Goal: Navigation & Orientation: Find specific page/section

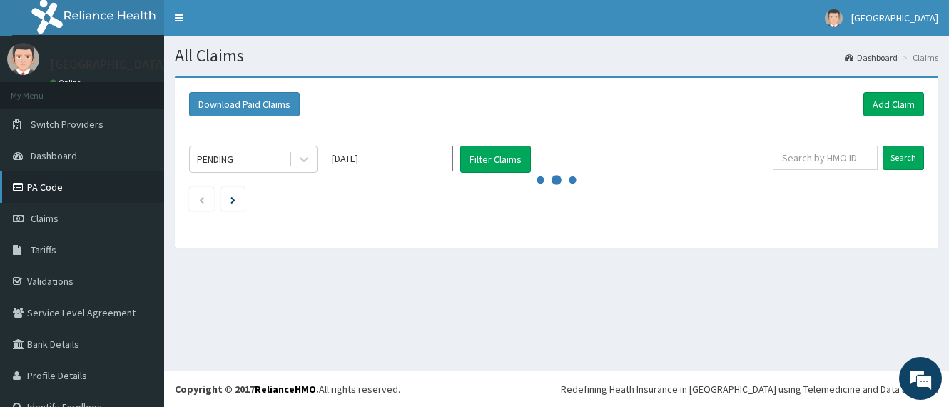
click at [52, 186] on link "PA Code" at bounding box center [82, 186] width 164 height 31
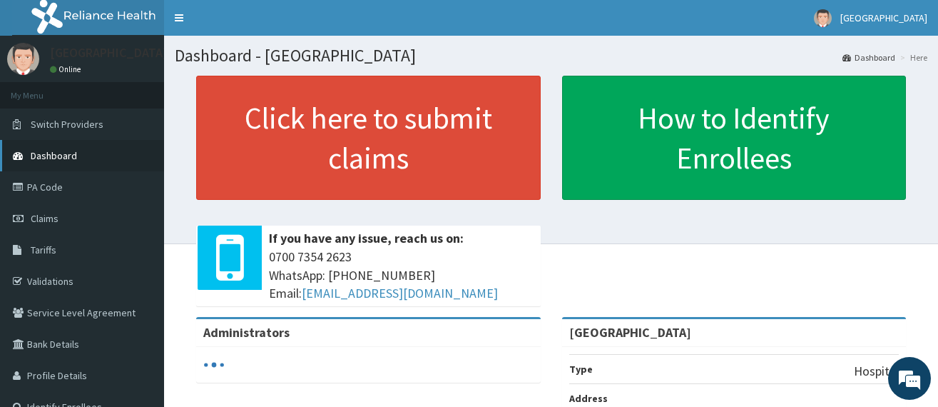
click at [46, 155] on span "Dashboard" at bounding box center [54, 155] width 46 height 13
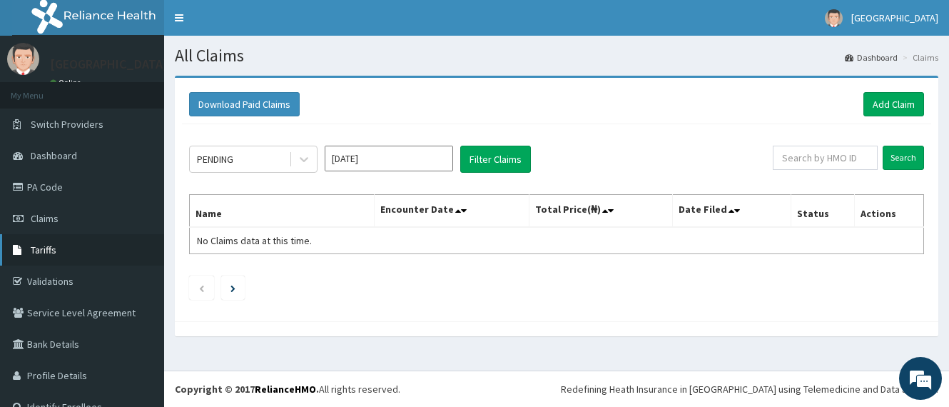
click at [46, 247] on span "Tariffs" at bounding box center [44, 249] width 26 height 13
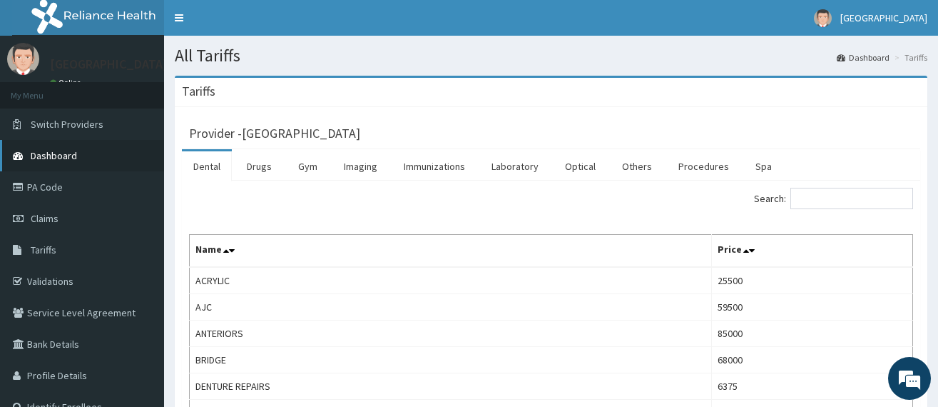
click at [48, 157] on span "Dashboard" at bounding box center [54, 155] width 46 height 13
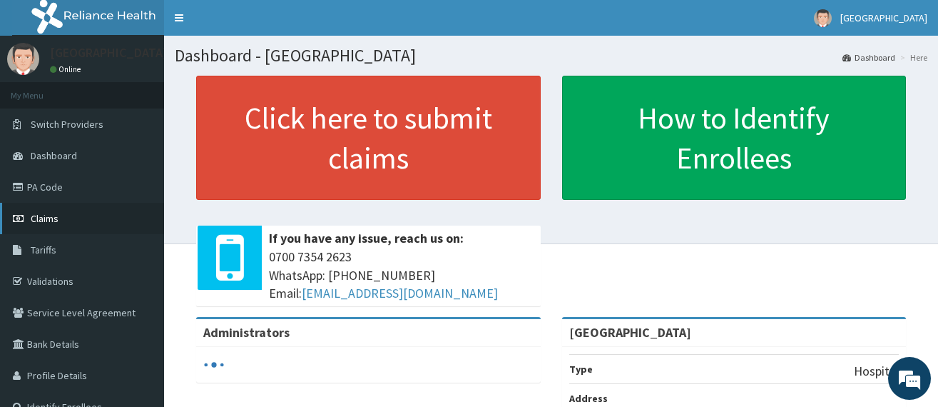
click at [52, 214] on span "Claims" at bounding box center [45, 218] width 28 height 13
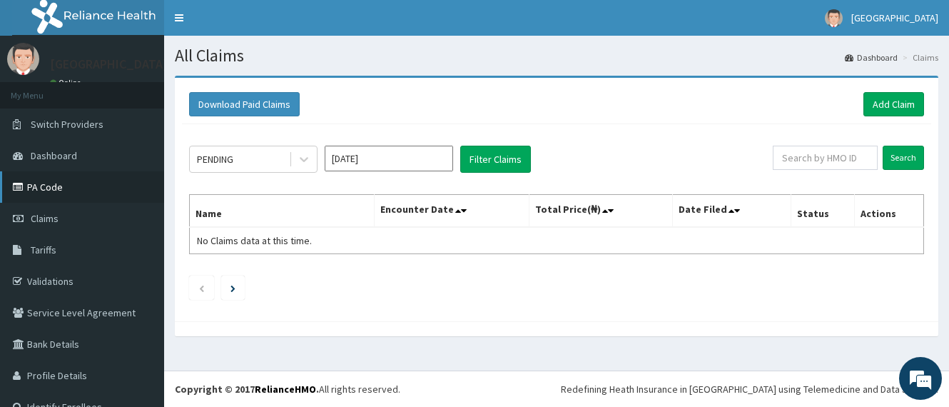
click at [43, 185] on link "PA Code" at bounding box center [82, 186] width 164 height 31
